Goal: Navigation & Orientation: Find specific page/section

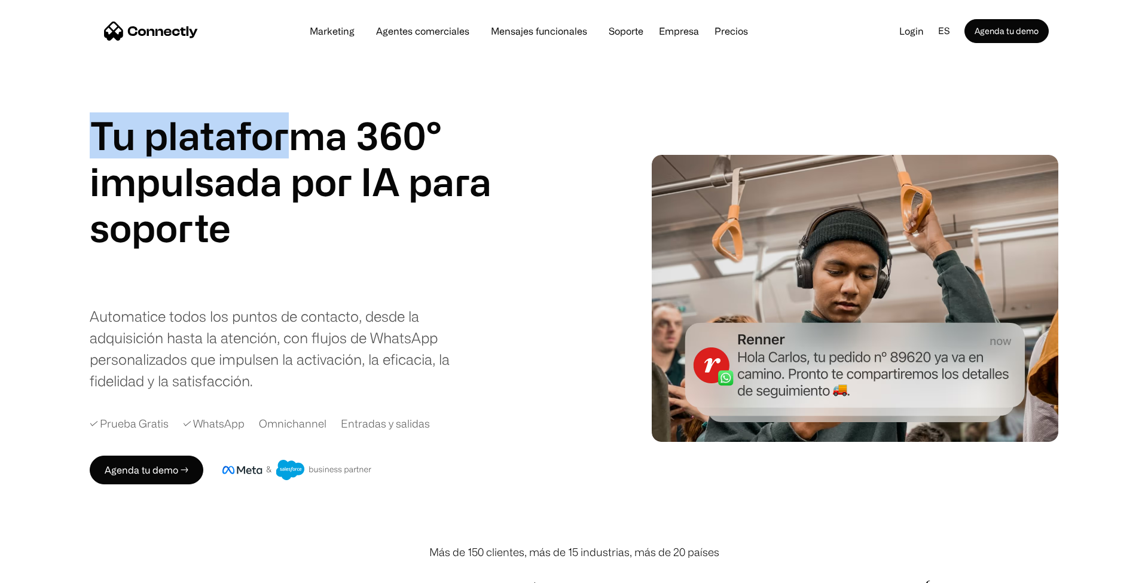
drag, startPoint x: 99, startPoint y: 133, endPoint x: 300, endPoint y: 135, distance: 200.9
click at [300, 135] on h1 "Tu plataforma 360° impulsada por IA para" at bounding box center [291, 158] width 402 height 92
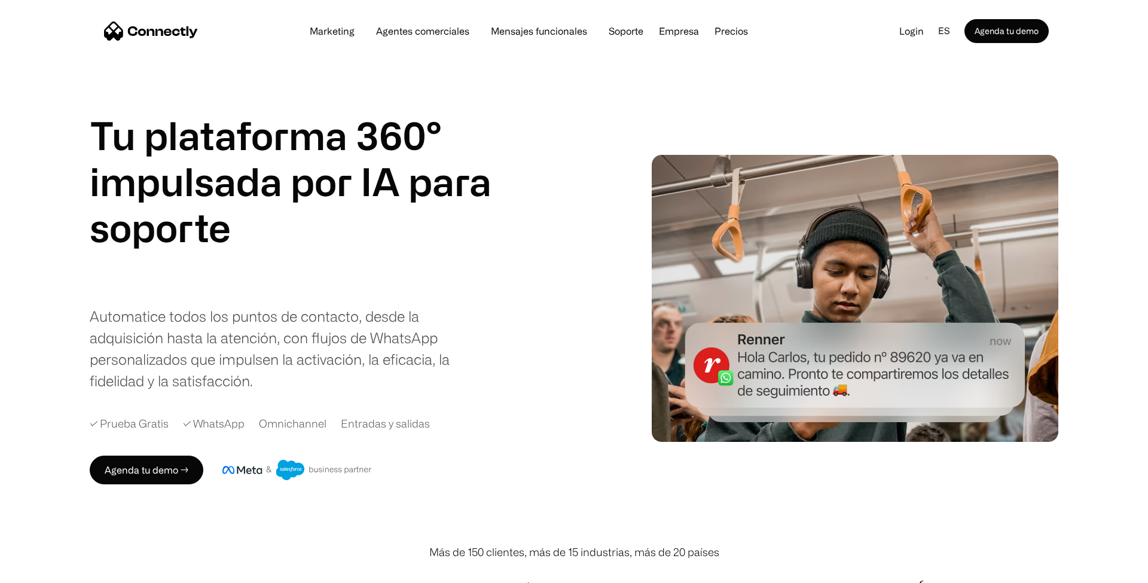
click at [338, 139] on h1 "Tu plataforma 360° impulsada por IA para" at bounding box center [291, 158] width 402 height 92
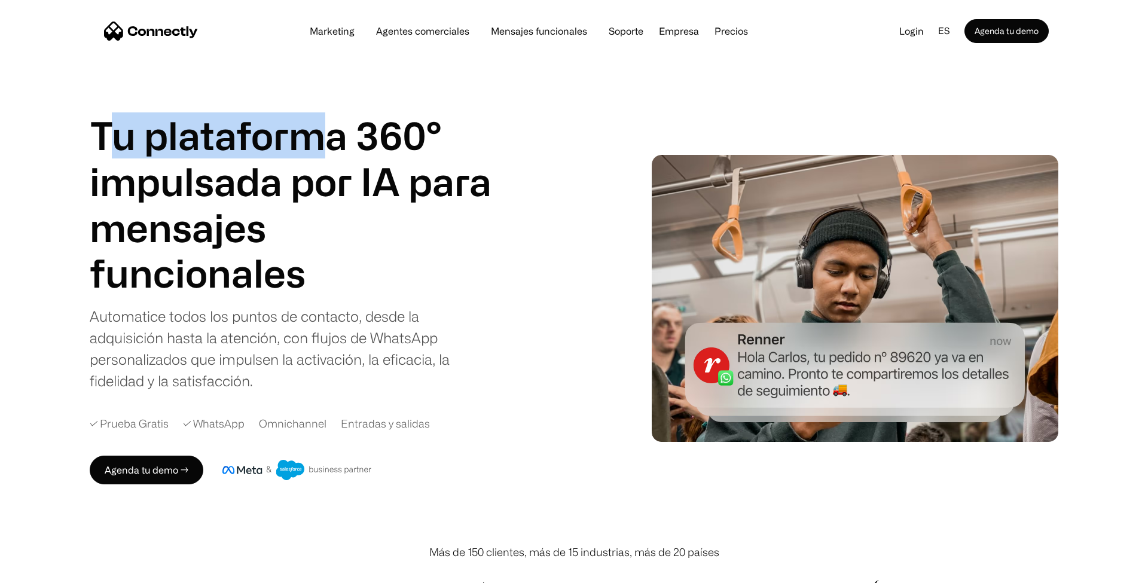
drag, startPoint x: 121, startPoint y: 139, endPoint x: 317, endPoint y: 138, distance: 196.7
click at [317, 138] on h1 "Tu plataforma 360° impulsada por IA para" at bounding box center [291, 158] width 402 height 92
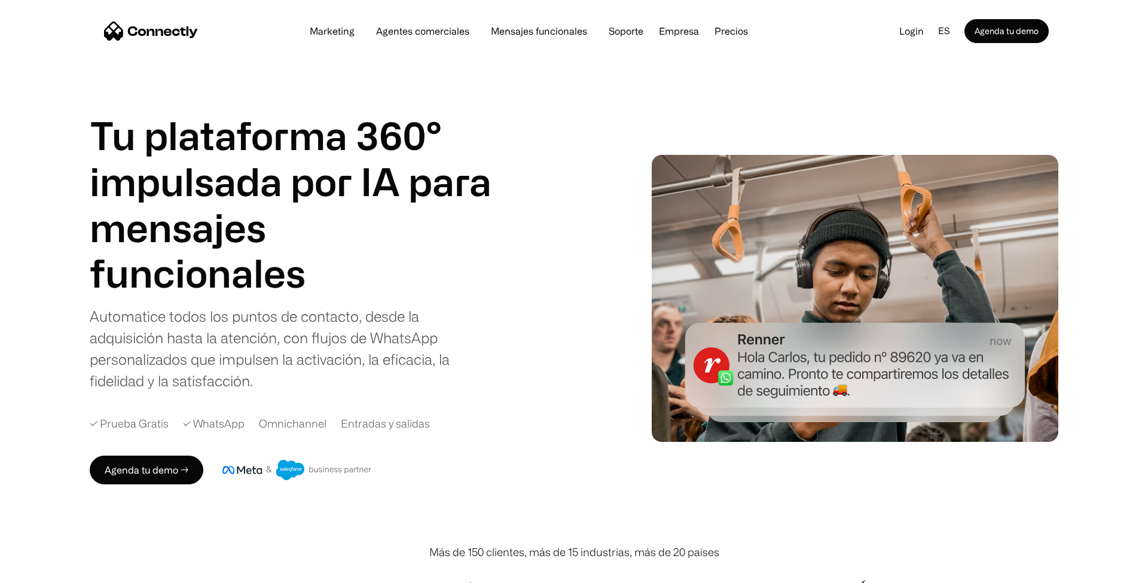
click at [369, 136] on h1 "Tu plataforma 360° impulsada por IA para" at bounding box center [291, 158] width 402 height 92
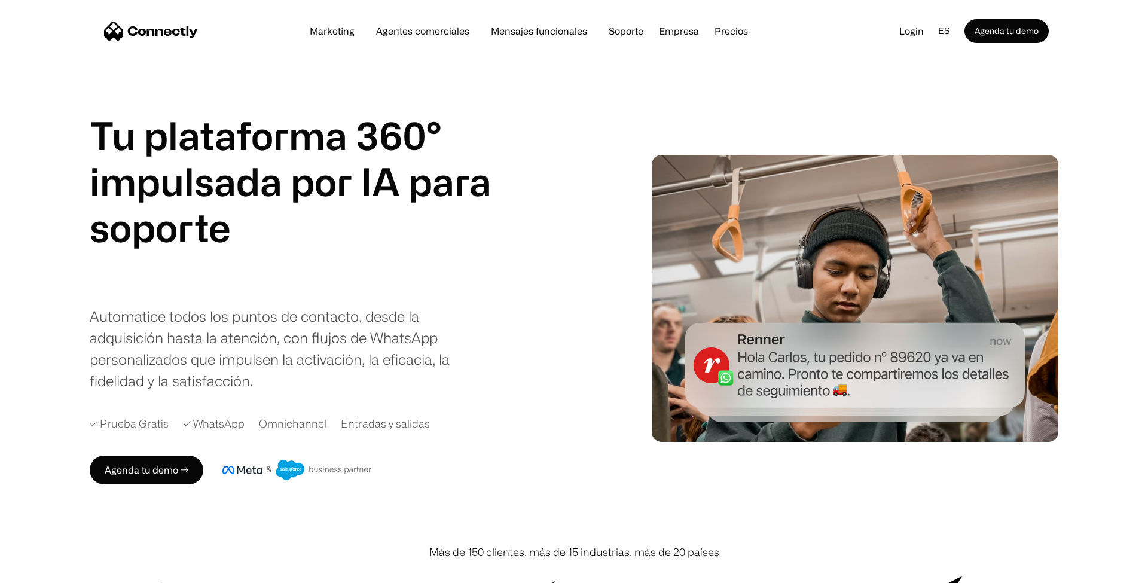
click at [560, 111] on div "Tu plataforma 360° impulsada por IA para agentes de ventas soporte mensajes fun…" at bounding box center [574, 298] width 968 height 491
click at [911, 33] on link "Login" at bounding box center [912, 31] width 44 height 18
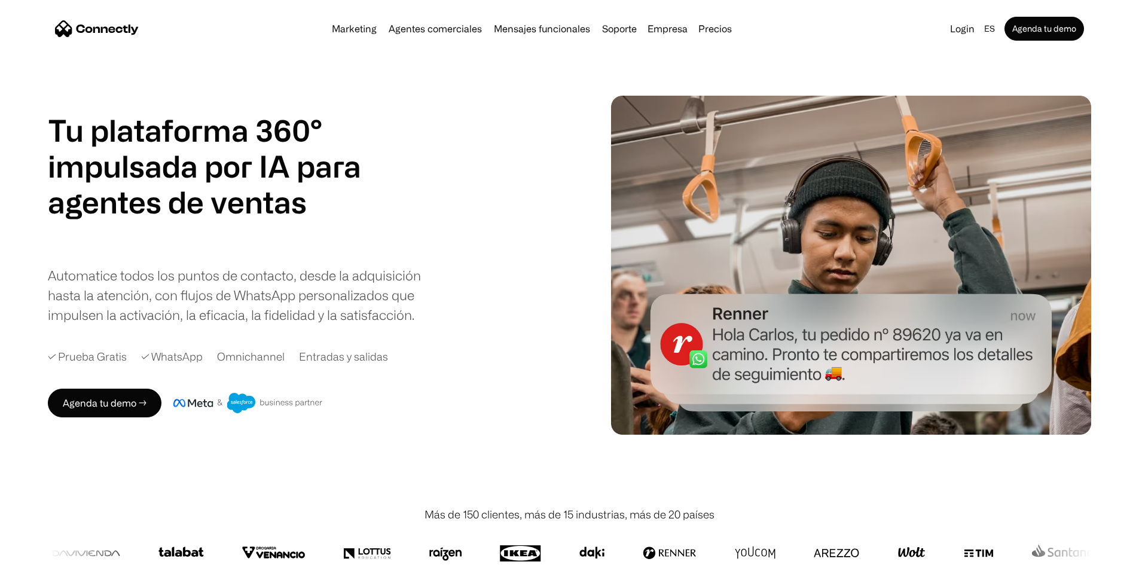
click at [447, 425] on div "Tu plataforma 360° impulsada por IA para agentes de ventas soporte mensajes fun…" at bounding box center [569, 265] width 1043 height 339
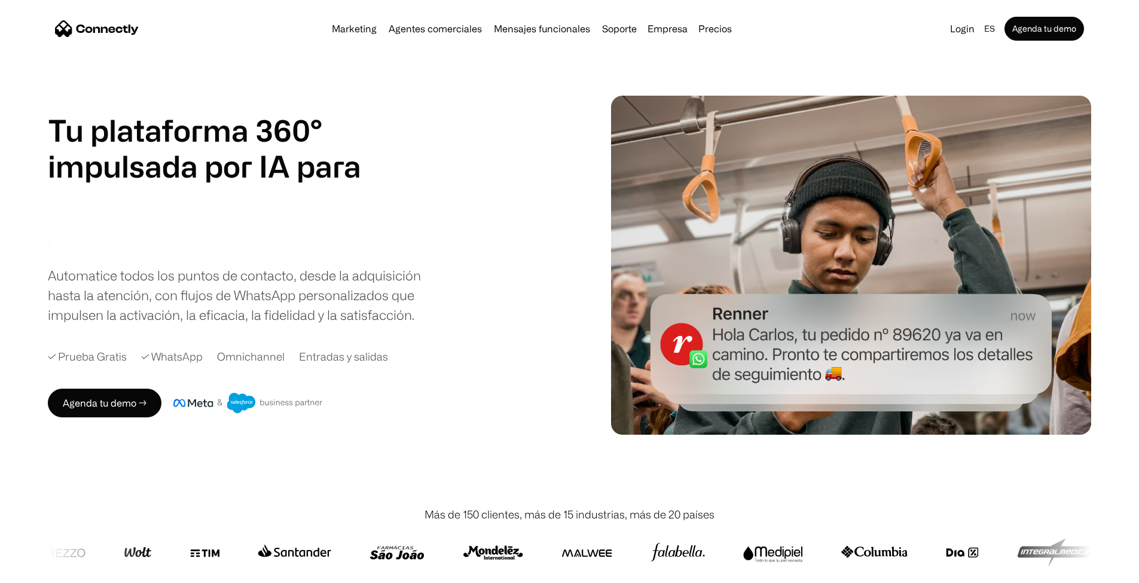
click at [548, 303] on div "Tu plataforma 360° impulsada por IA para agentes de ventas soporte mensajes fun…" at bounding box center [305, 218] width 515 height 212
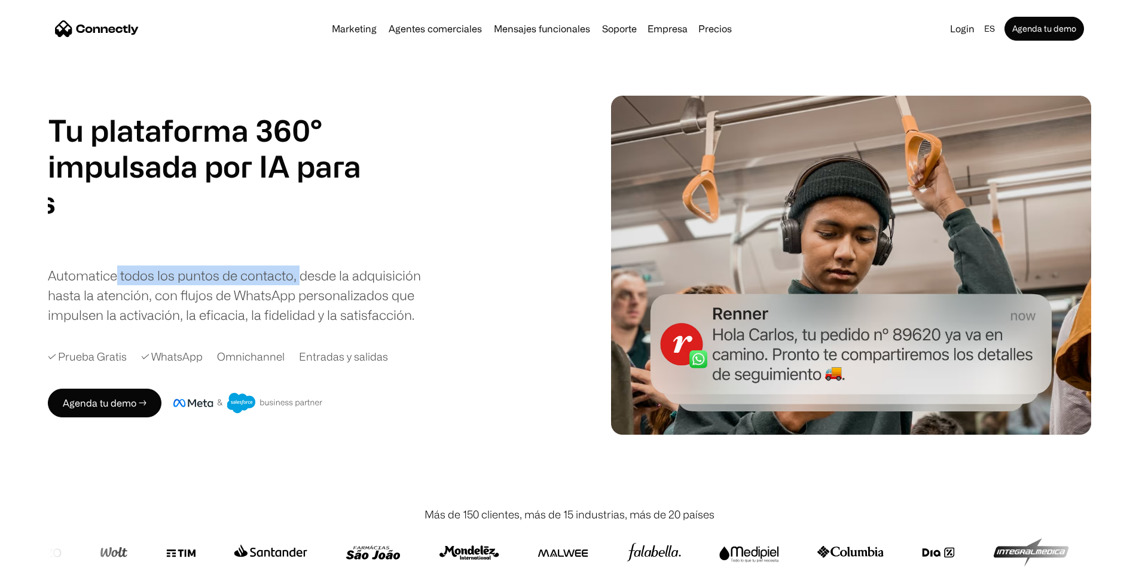
drag, startPoint x: 114, startPoint y: 274, endPoint x: 303, endPoint y: 273, distance: 188.3
click at [303, 273] on div "Automatice todos los puntos de contacto, desde la adquisición hasta la atención…" at bounding box center [236, 294] width 377 height 59
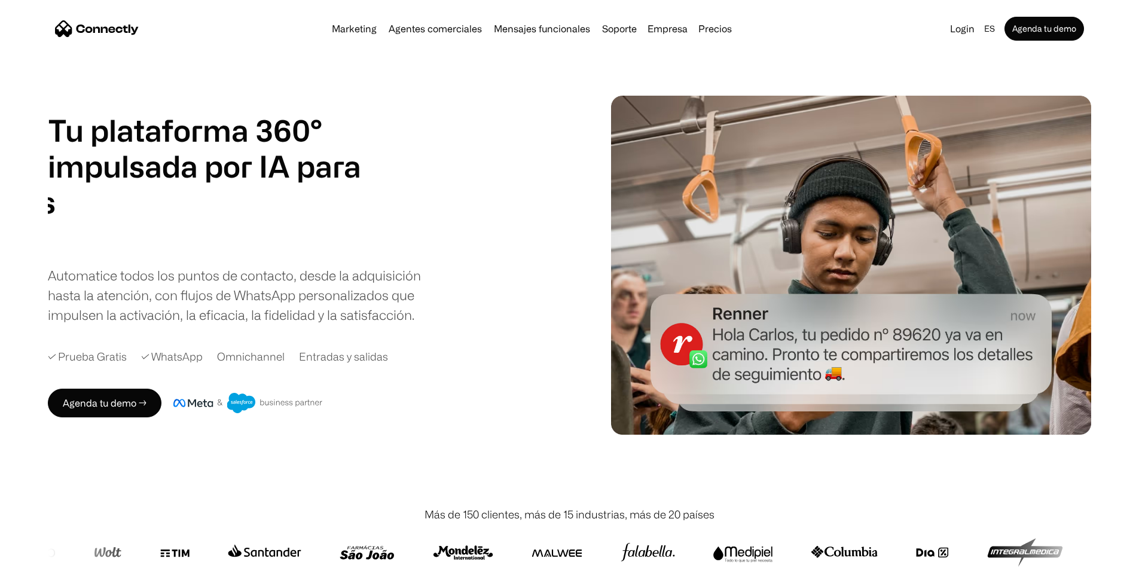
click at [304, 274] on div "Automatice todos los puntos de contacto, desde la adquisición hasta la atención…" at bounding box center [236, 294] width 377 height 59
